Goal: Task Accomplishment & Management: Use online tool/utility

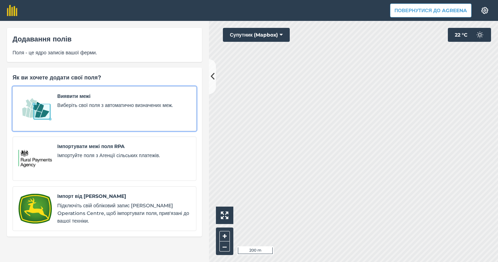
click at [80, 119] on div "Виявити межі Виберіть свої поля з автоматично визначених меж." at bounding box center [123, 108] width 133 height 33
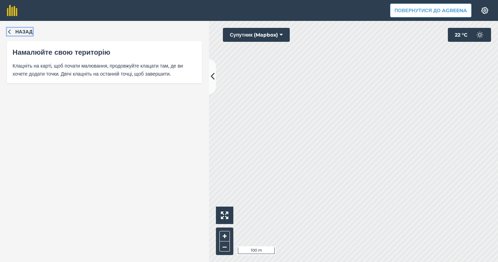
click at [33, 29] on span "Назад" at bounding box center [23, 32] width 17 height 8
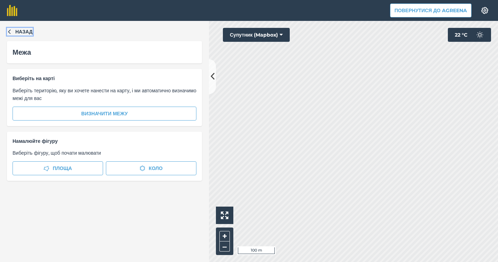
click at [29, 31] on span "Назад" at bounding box center [23, 32] width 17 height 8
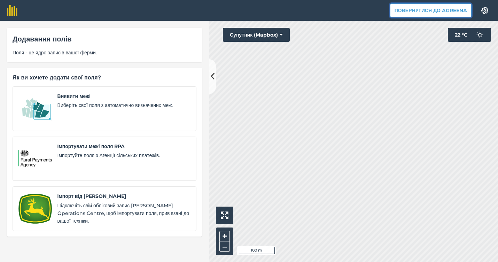
click at [454, 14] on button "Повернутися до Agreena" at bounding box center [430, 10] width 81 height 14
